Goal: Navigation & Orientation: Find specific page/section

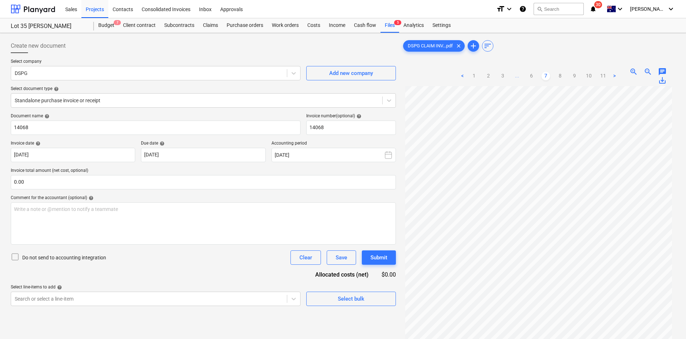
scroll to position [60, 0]
click at [92, 8] on div "Projects" at bounding box center [94, 9] width 27 height 18
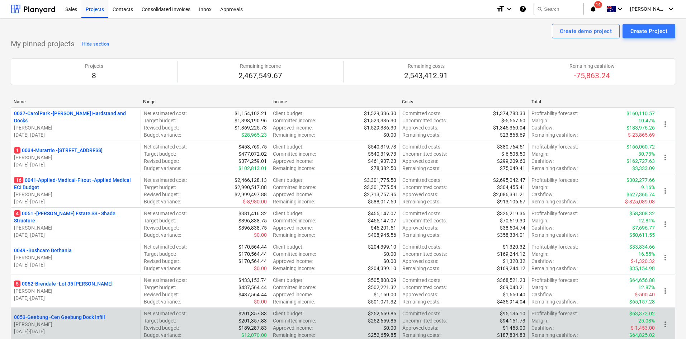
click at [71, 181] on p "16 0041-Applied-Medical-Fitout - Applied Medical ECI Budget" at bounding box center [76, 183] width 124 height 14
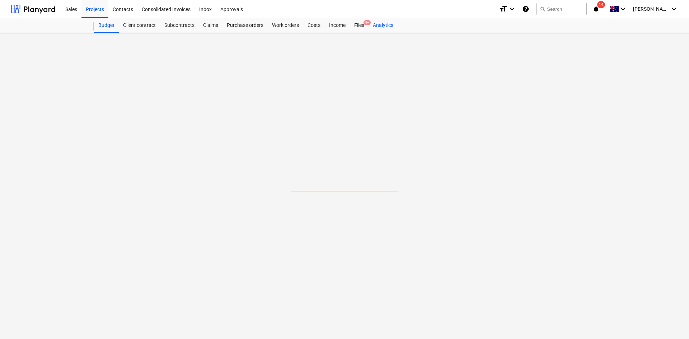
click at [375, 27] on div "Analytics" at bounding box center [382, 25] width 29 height 14
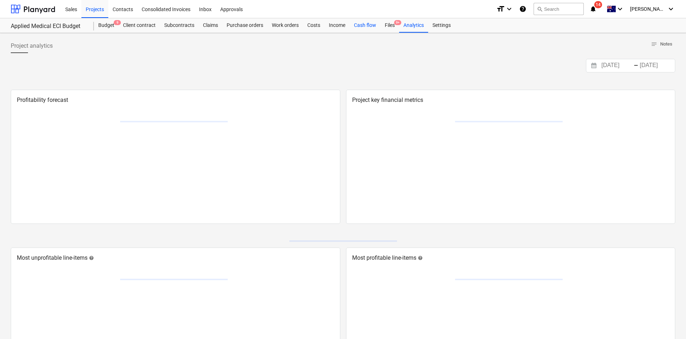
click at [370, 25] on div "Cash flow" at bounding box center [365, 25] width 31 height 14
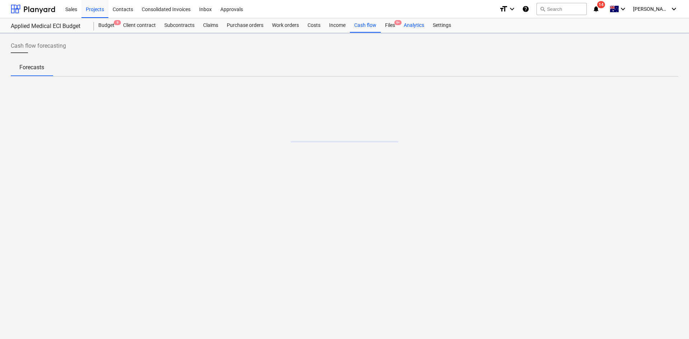
click at [409, 29] on div "Analytics" at bounding box center [413, 25] width 29 height 14
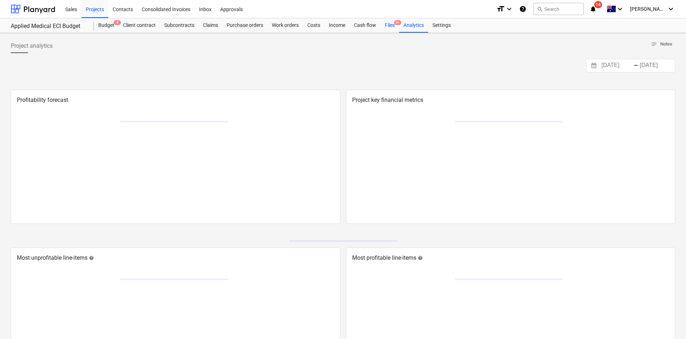
click at [392, 27] on div "Files 9+" at bounding box center [390, 25] width 19 height 14
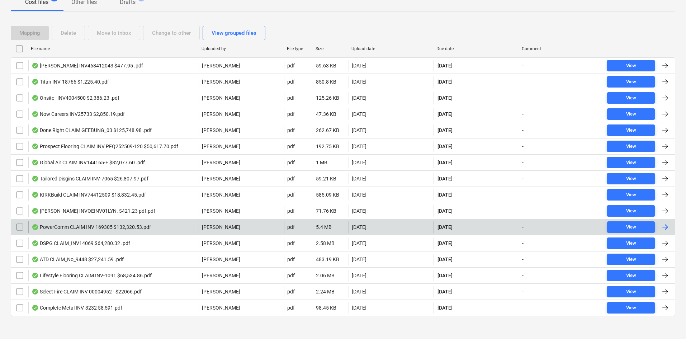
scroll to position [122, 0]
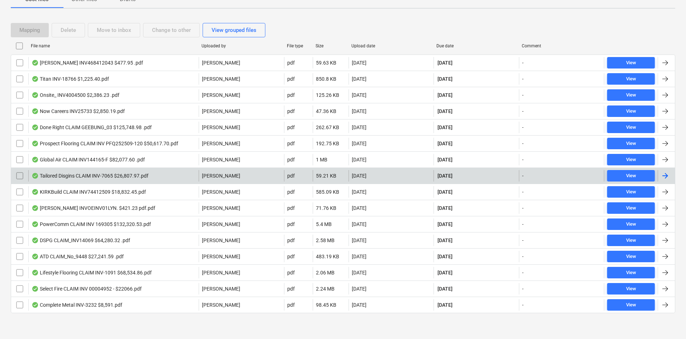
click at [102, 176] on div "Tailored Disgins CLAIM INV-7065 $26,807.97.pdf" at bounding box center [90, 176] width 117 height 6
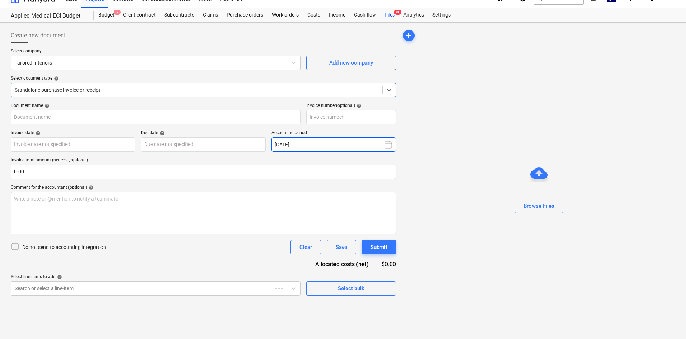
type input "INV-7065"
type input "[DATE]"
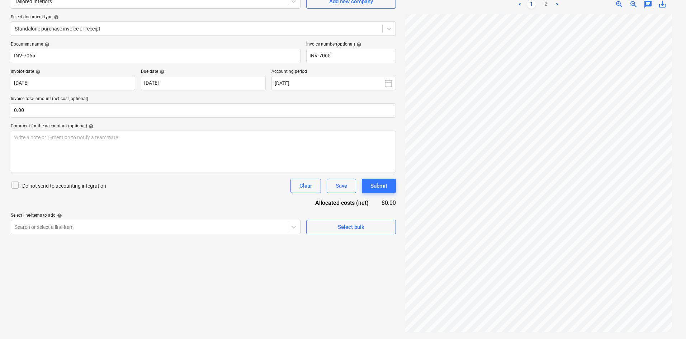
scroll to position [0, 0]
click at [547, 3] on link "2" at bounding box center [546, 4] width 9 height 9
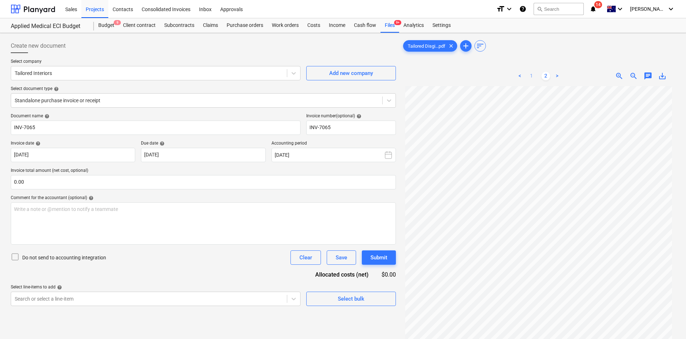
click at [530, 78] on link "1" at bounding box center [531, 76] width 9 height 9
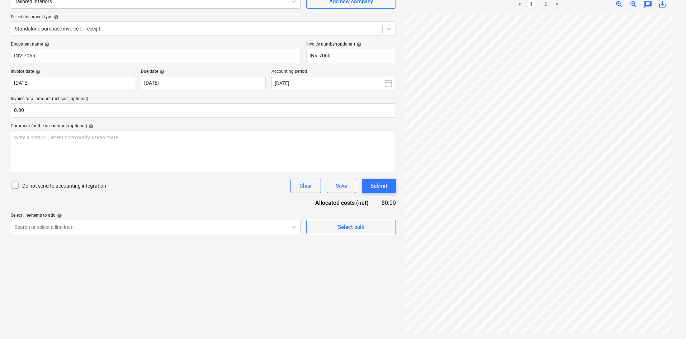
drag, startPoint x: 668, startPoint y: 4, endPoint x: 664, endPoint y: 5, distance: 4.1
click at [668, 4] on div "save_alt" at bounding box center [662, 4] width 14 height 9
click at [663, 5] on span "save_alt" at bounding box center [662, 4] width 9 height 9
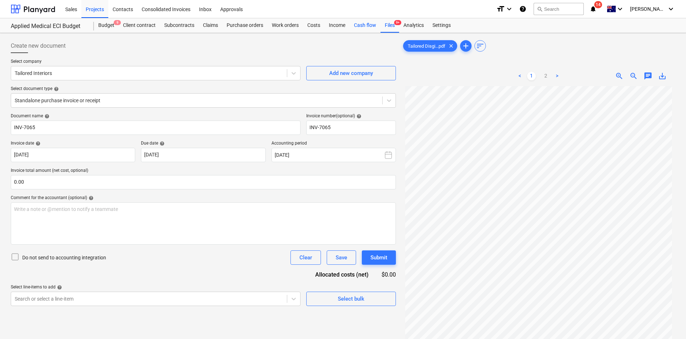
click at [357, 29] on div "Cash flow" at bounding box center [365, 25] width 31 height 14
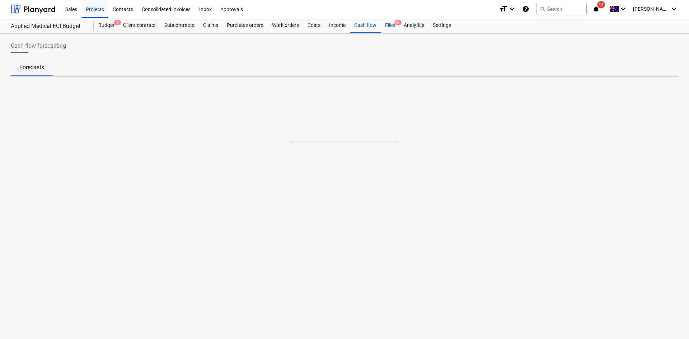
click at [394, 23] on span "9+" at bounding box center [397, 22] width 7 height 5
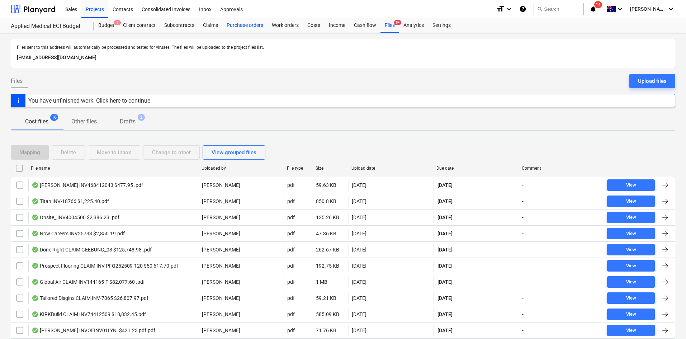
click at [238, 24] on div "Purchase orders" at bounding box center [244, 25] width 45 height 14
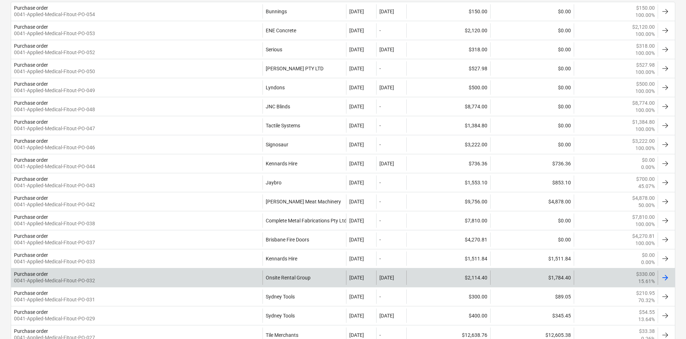
scroll to position [179, 0]
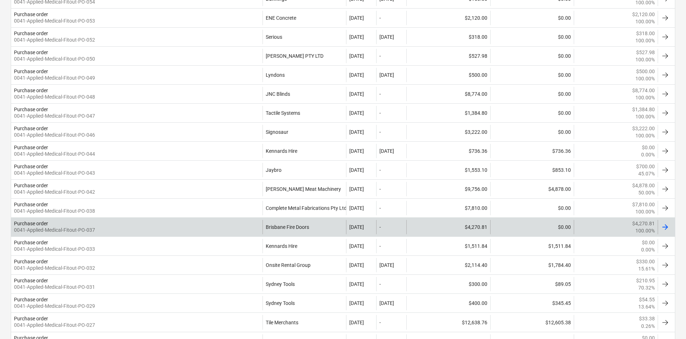
click at [314, 230] on div "Brisbane Fire Doors" at bounding box center [305, 227] width 84 height 14
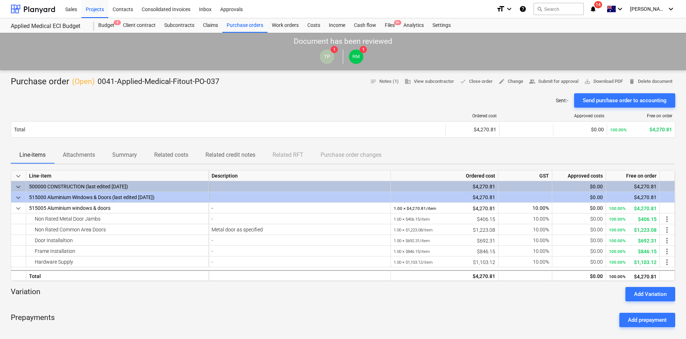
click at [598, 10] on span "notifications 14" at bounding box center [594, 9] width 9 height 9
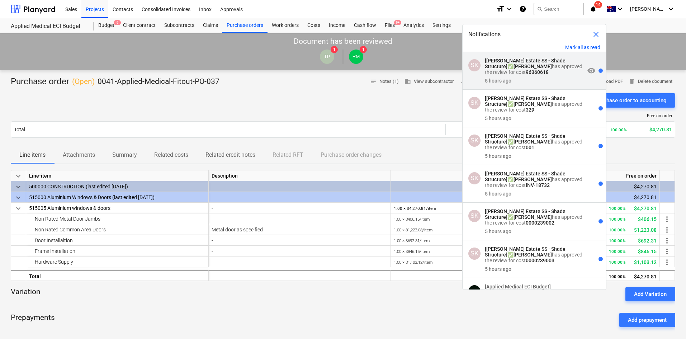
click at [568, 55] on div "SK [[PERSON_NAME] Estate SS - Shade Structure] ✅ [PERSON_NAME] has approved the…" at bounding box center [534, 71] width 143 height 38
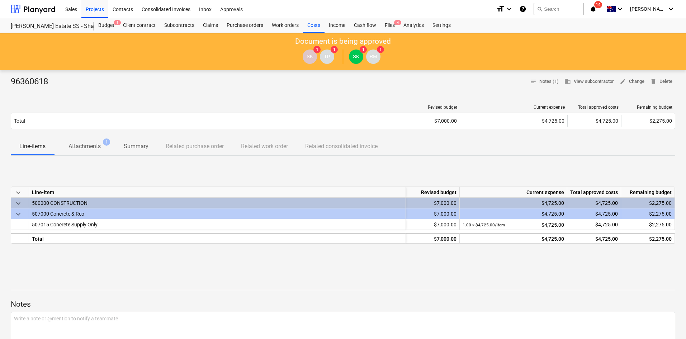
click at [189, 171] on div "keyboard_arrow_down Line-item Revised budget Current expense Total approved cos…" at bounding box center [343, 215] width 665 height 108
click at [99, 146] on p "Attachments" at bounding box center [85, 146] width 32 height 9
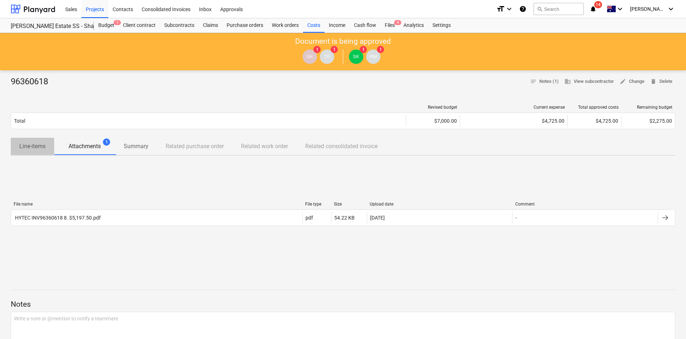
click at [33, 145] on p "Line-items" at bounding box center [32, 146] width 26 height 9
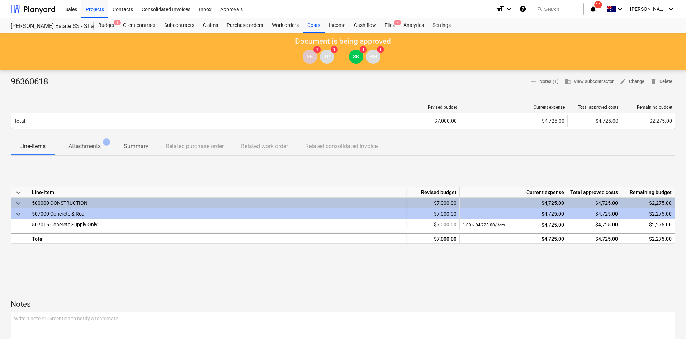
click at [617, 10] on div "format_size keyboard_arrow_down help search Search notifications 14 keyboard_ar…" at bounding box center [585, 9] width 179 height 18
click at [597, 10] on icon "notifications" at bounding box center [593, 9] width 7 height 9
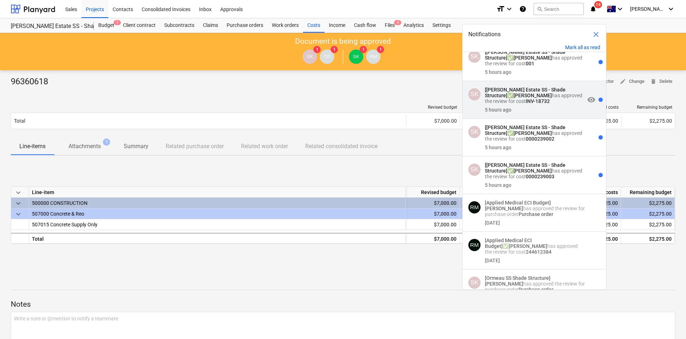
scroll to position [72, 0]
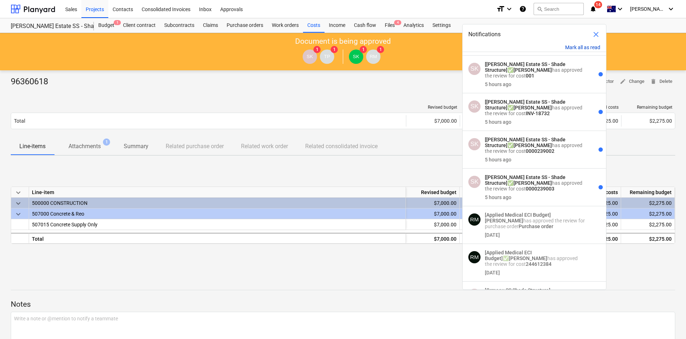
click at [581, 46] on button "Mark all as read" at bounding box center [582, 47] width 35 height 6
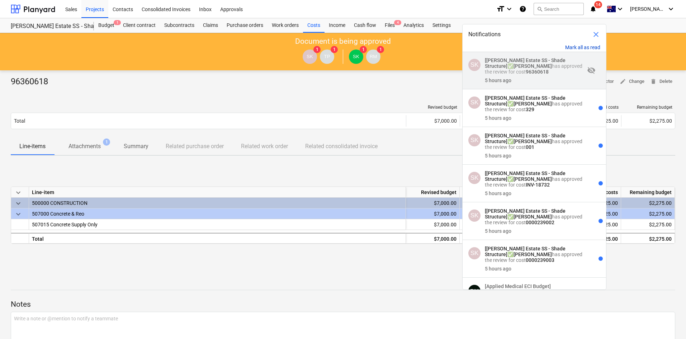
scroll to position [0, 0]
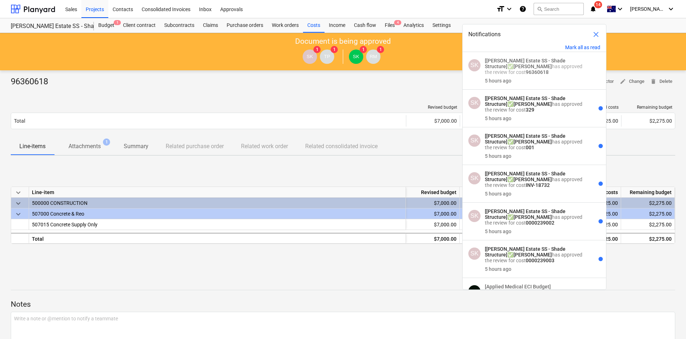
click at [329, 187] on div "Line-item" at bounding box center [217, 192] width 377 height 11
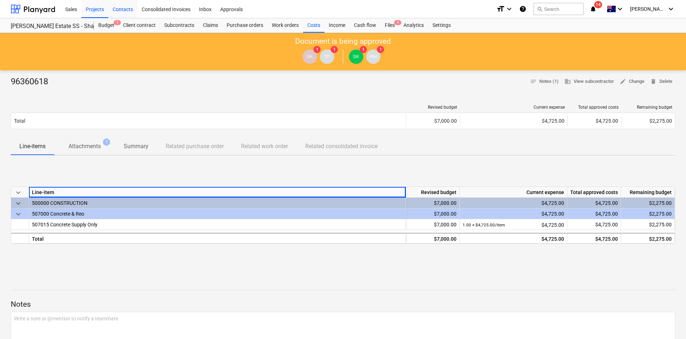
click at [112, 20] on div "Budget 1" at bounding box center [106, 25] width 25 height 14
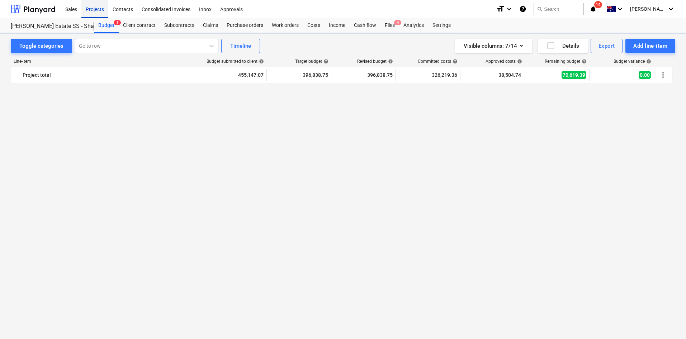
click at [102, 10] on div "Projects" at bounding box center [94, 9] width 27 height 18
